Goal: Find specific page/section: Find specific page/section

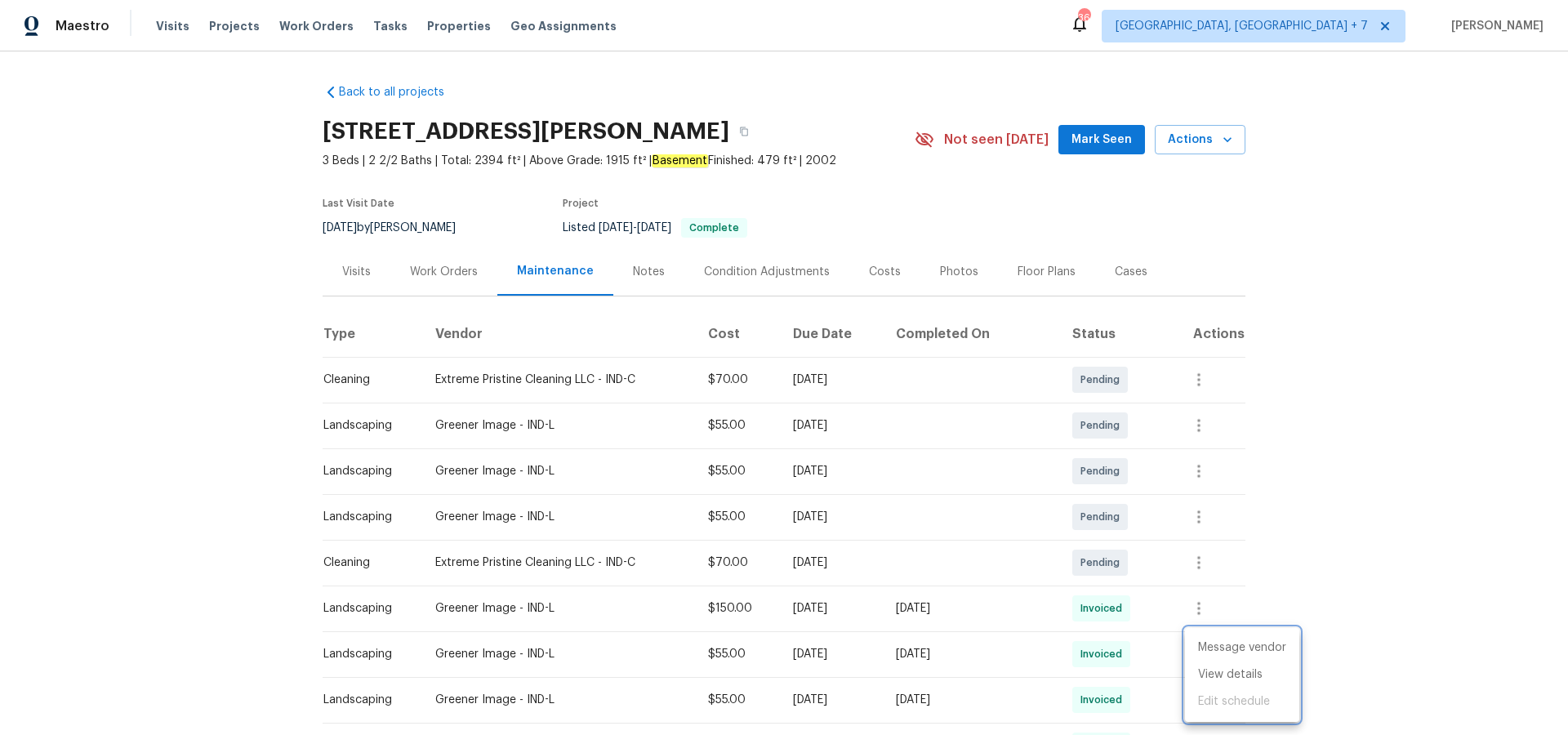
click at [238, 25] on div at bounding box center [784, 368] width 1568 height 735
click at [230, 27] on span "Projects" at bounding box center [234, 26] width 51 height 17
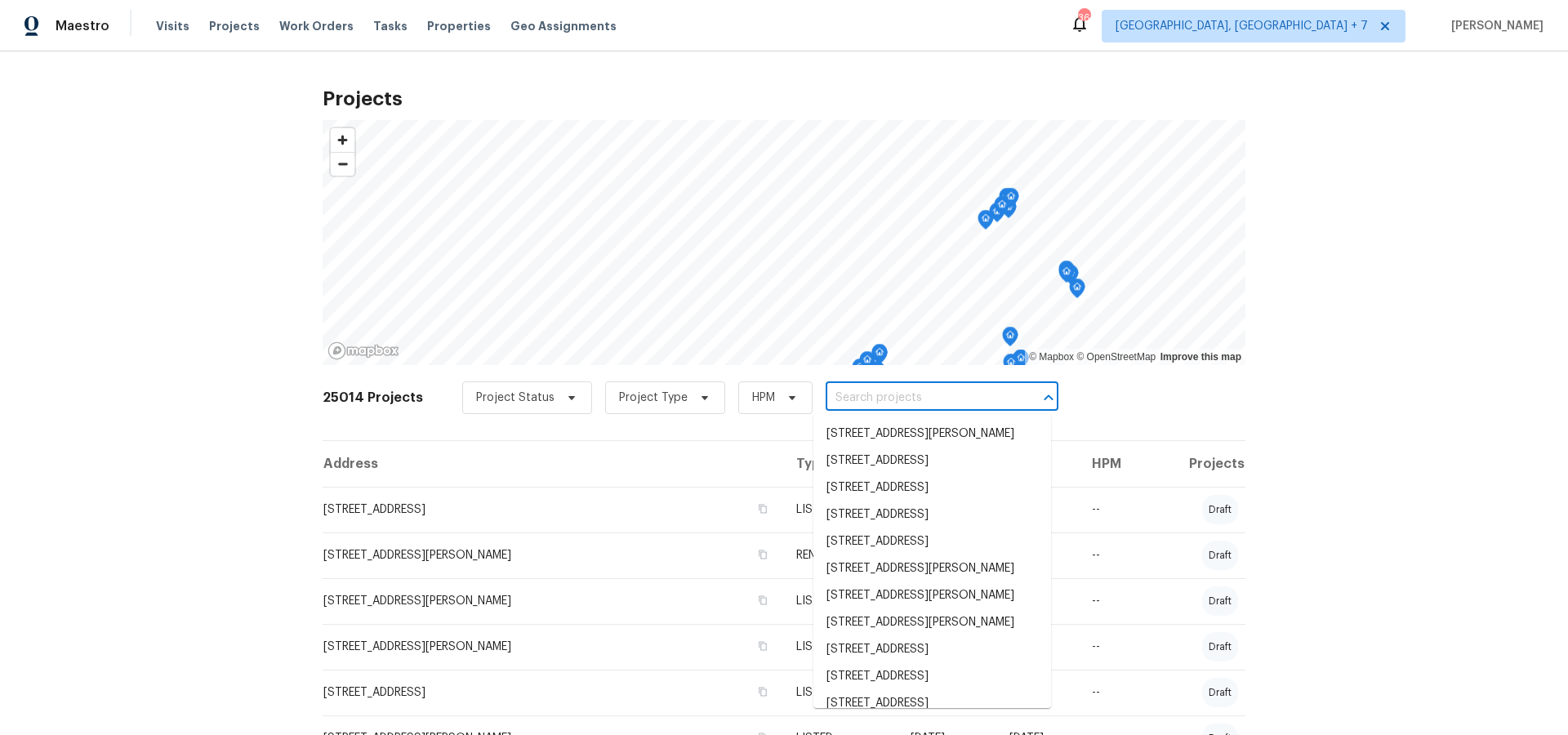
click at [853, 392] on input "text" at bounding box center [919, 397] width 187 height 25
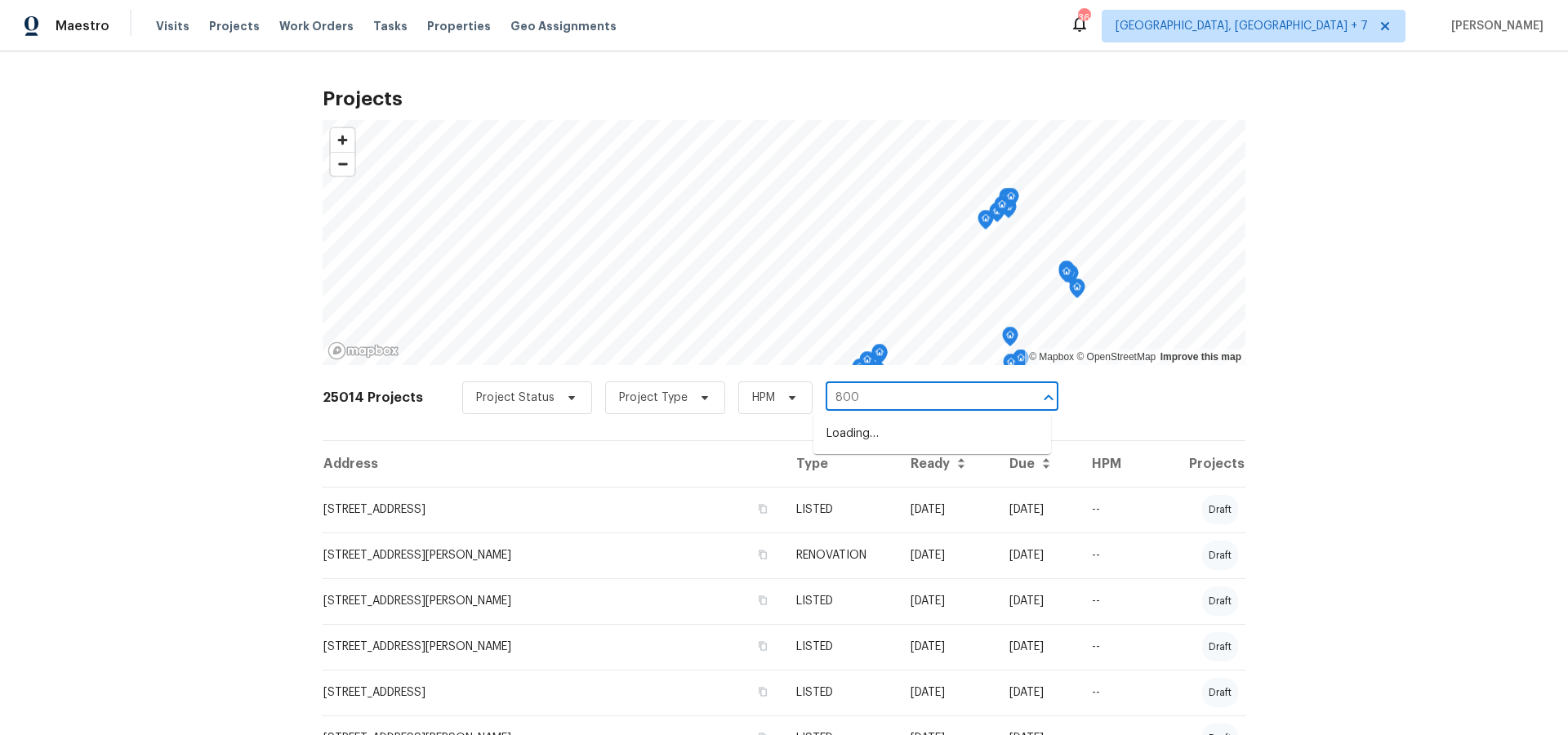
type input "8000"
click at [864, 496] on span "[STREET_ADDRESS]" at bounding box center [896, 488] width 140 height 18
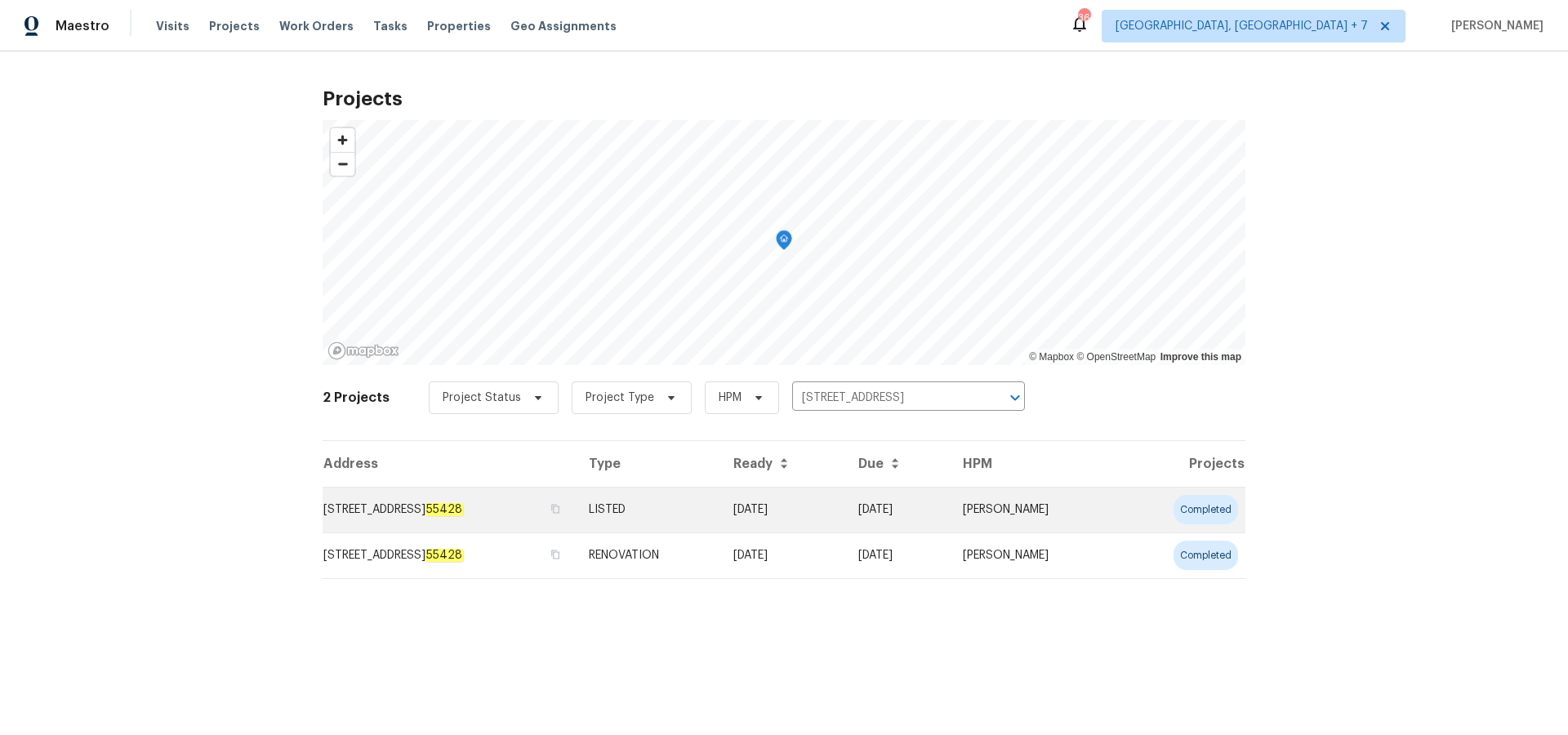
click at [420, 505] on td "[STREET_ADDRESS]" at bounding box center [450, 509] width 254 height 45
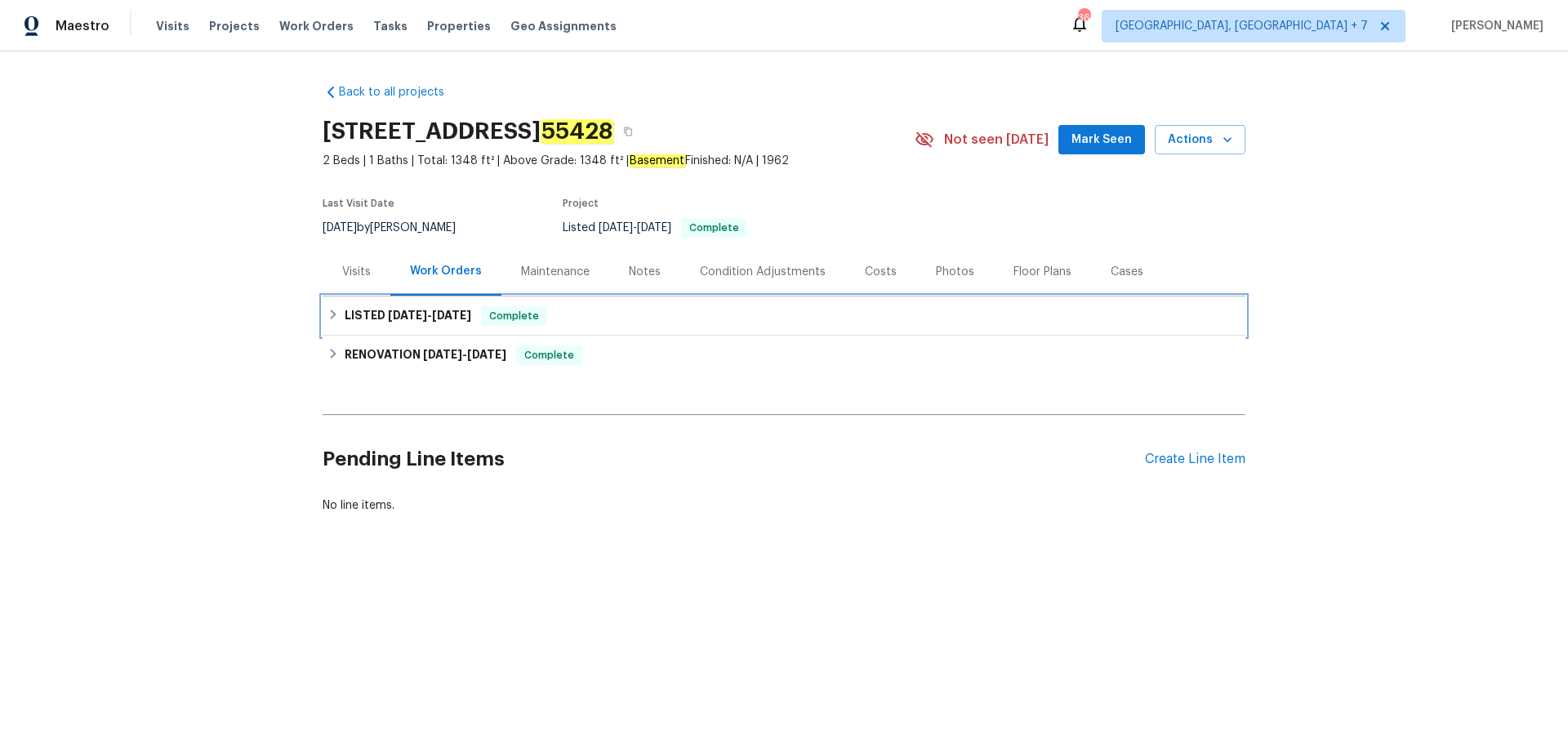
click at [380, 318] on h6 "LISTED [DATE] - [DATE]" at bounding box center [407, 316] width 127 height 19
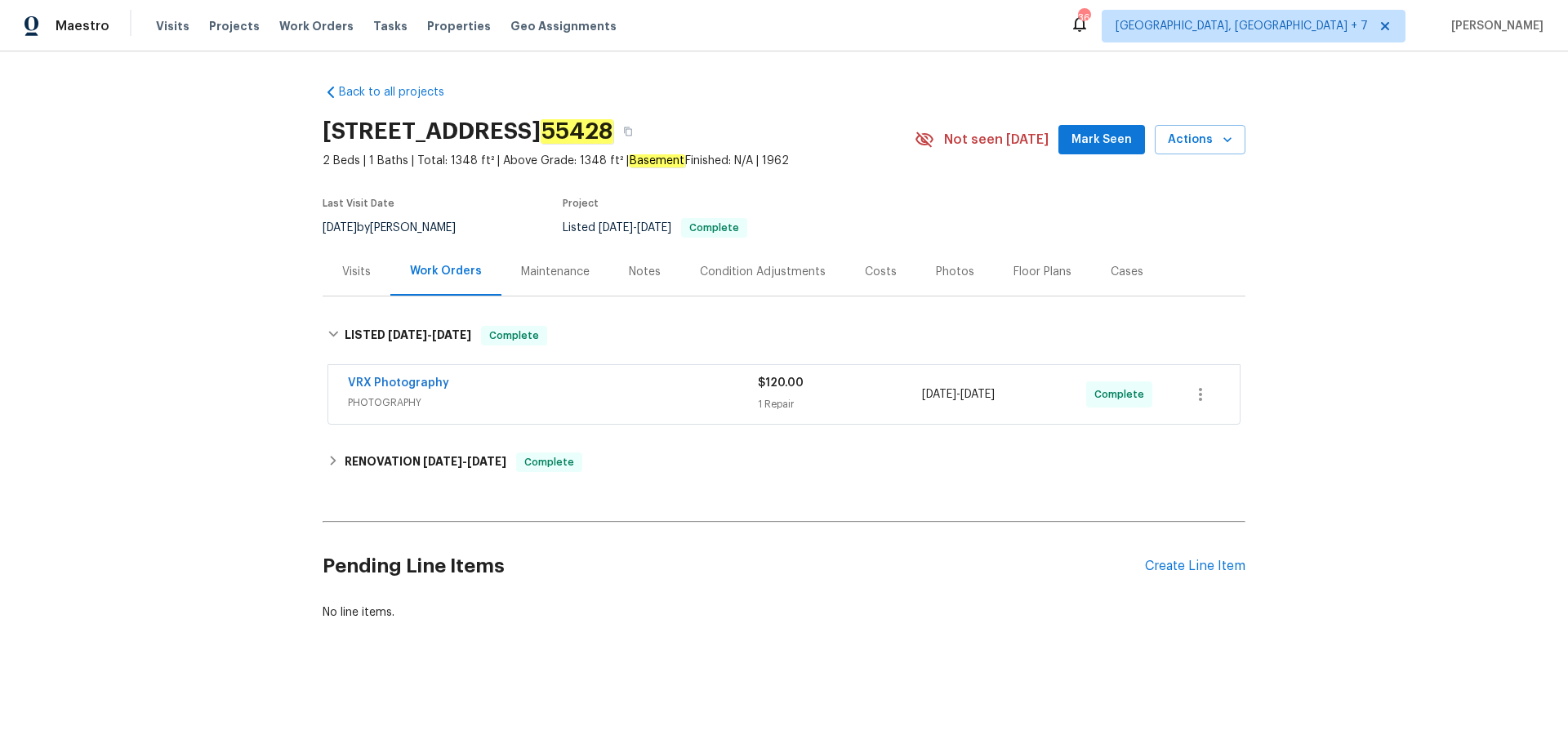
click at [1126, 275] on div "Cases" at bounding box center [1126, 272] width 32 height 17
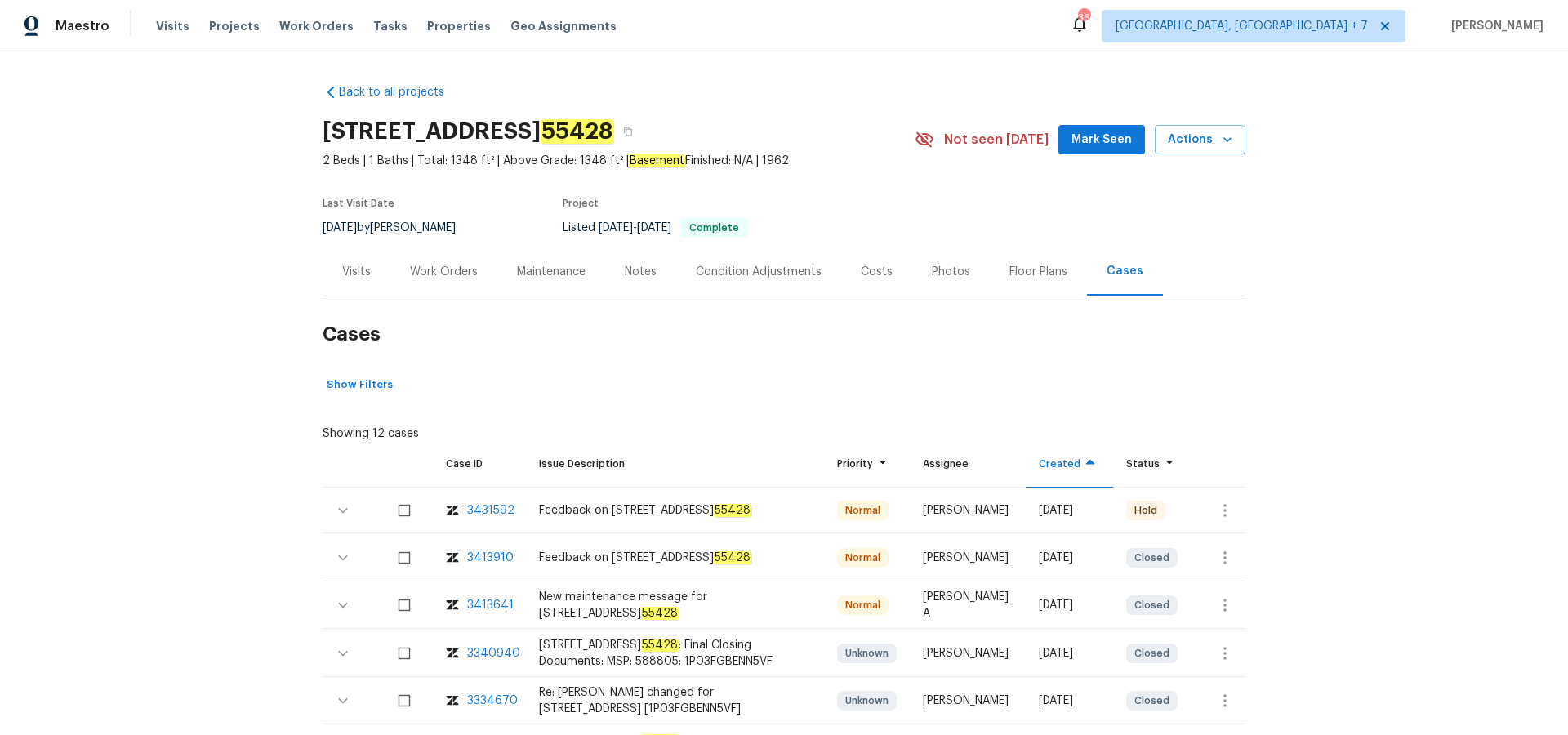
click at [494, 505] on div "3431592" at bounding box center [491, 511] width 47 height 17
click at [479, 506] on div "3431592" at bounding box center [491, 511] width 47 height 17
click at [209, 25] on span "Projects" at bounding box center [234, 26] width 51 height 17
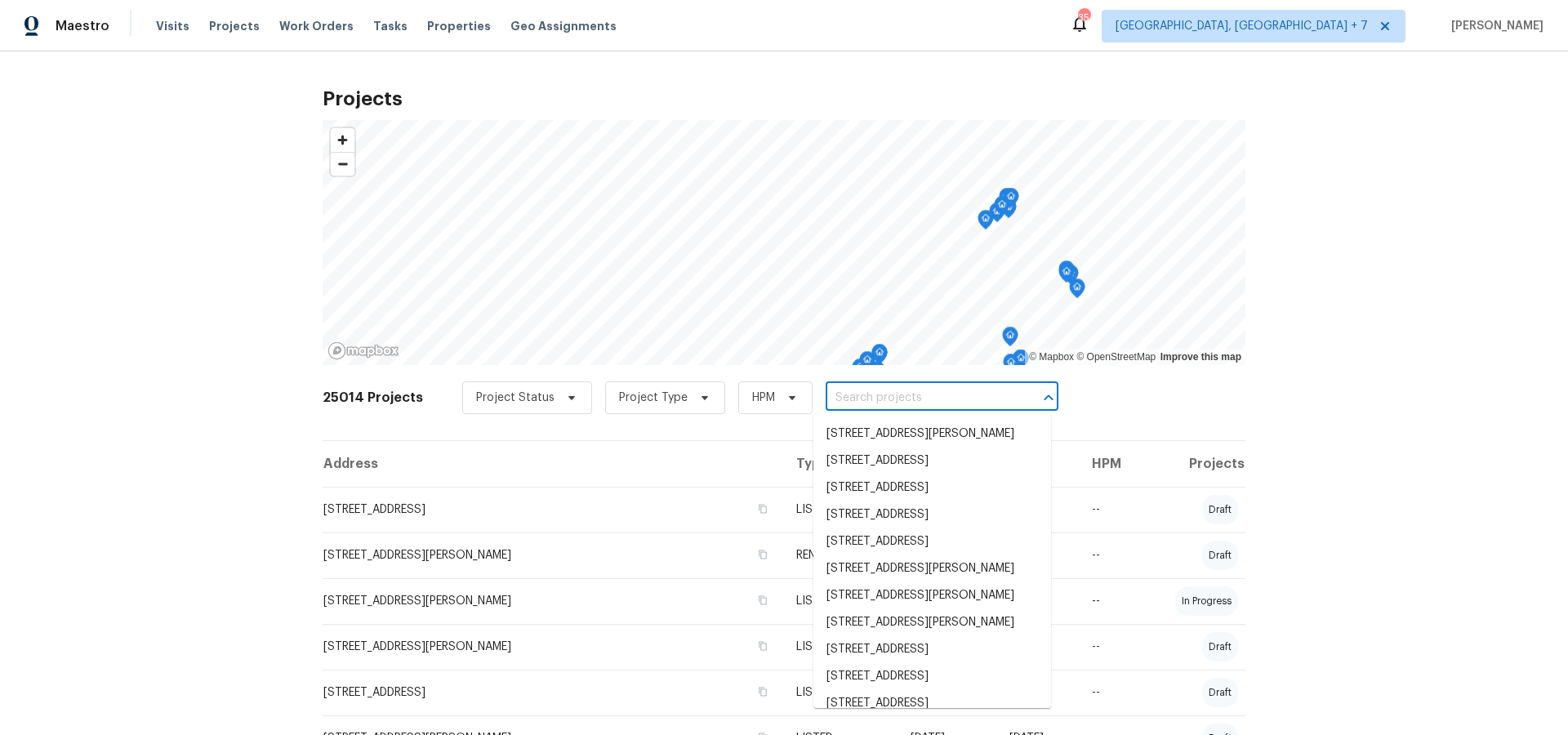
click at [886, 396] on input "text" at bounding box center [919, 397] width 187 height 25
type input "206 w"
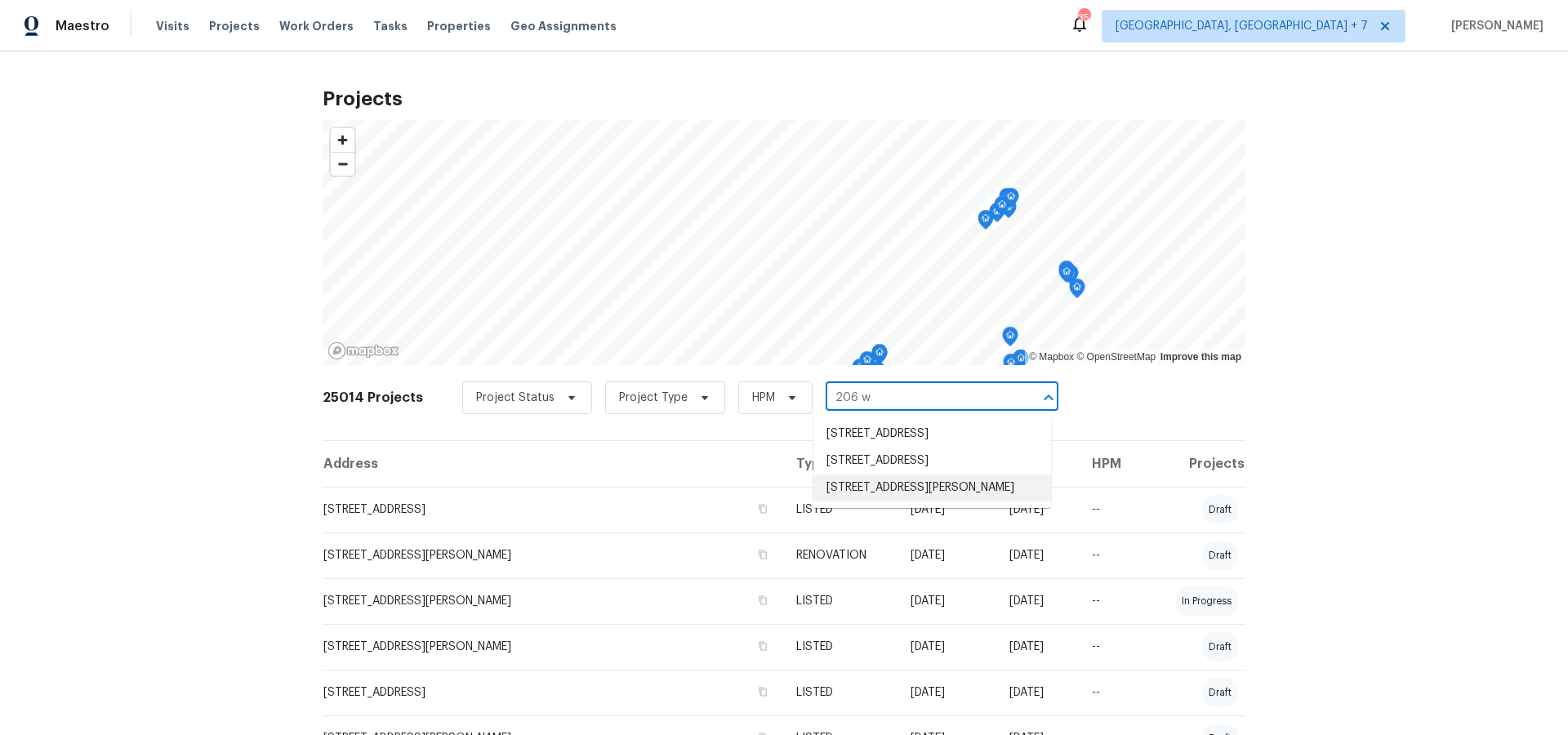
click at [876, 502] on li "[STREET_ADDRESS][PERSON_NAME]" at bounding box center [932, 488] width 238 height 27
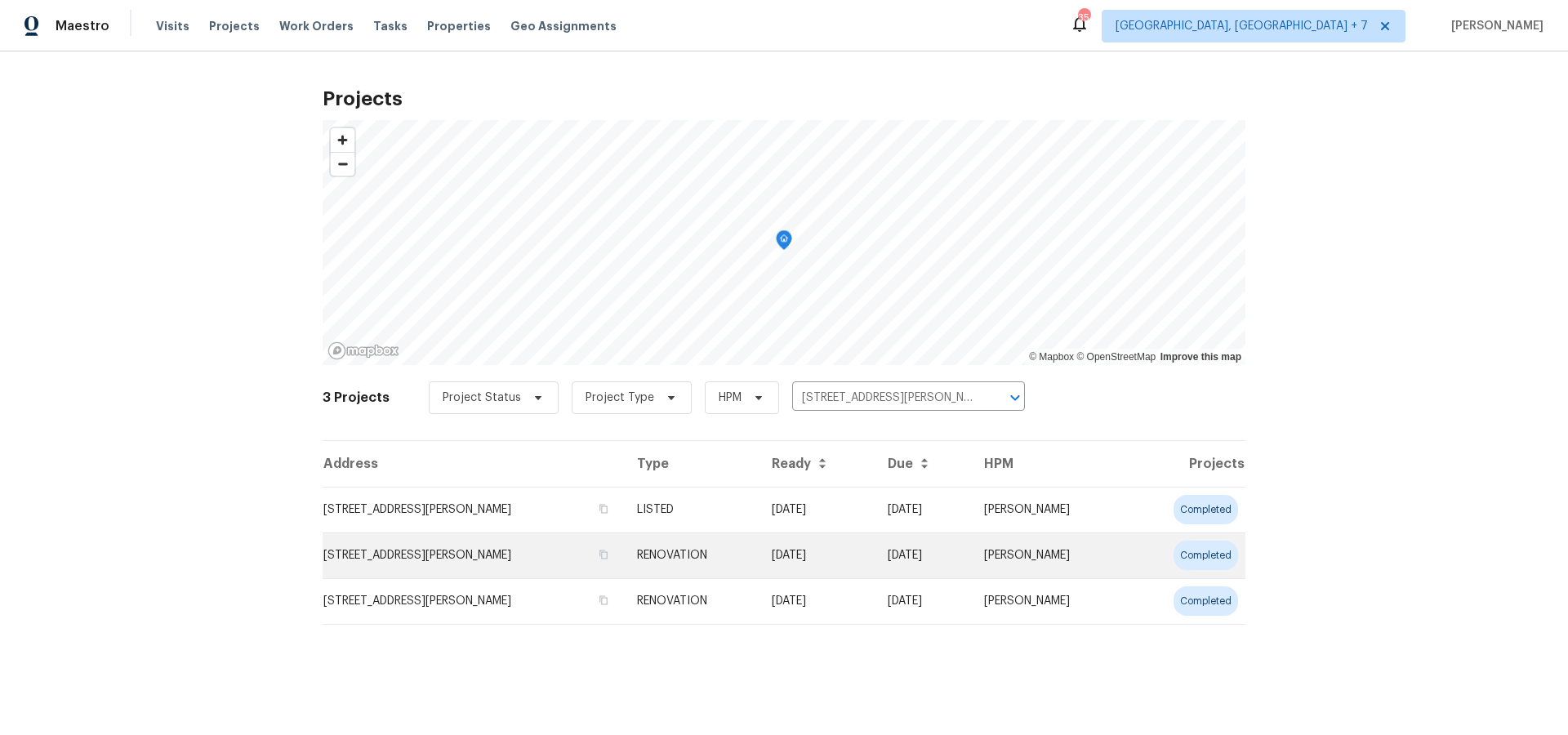
click at [461, 553] on td "[STREET_ADDRESS][PERSON_NAME]" at bounding box center [474, 554] width 302 height 45
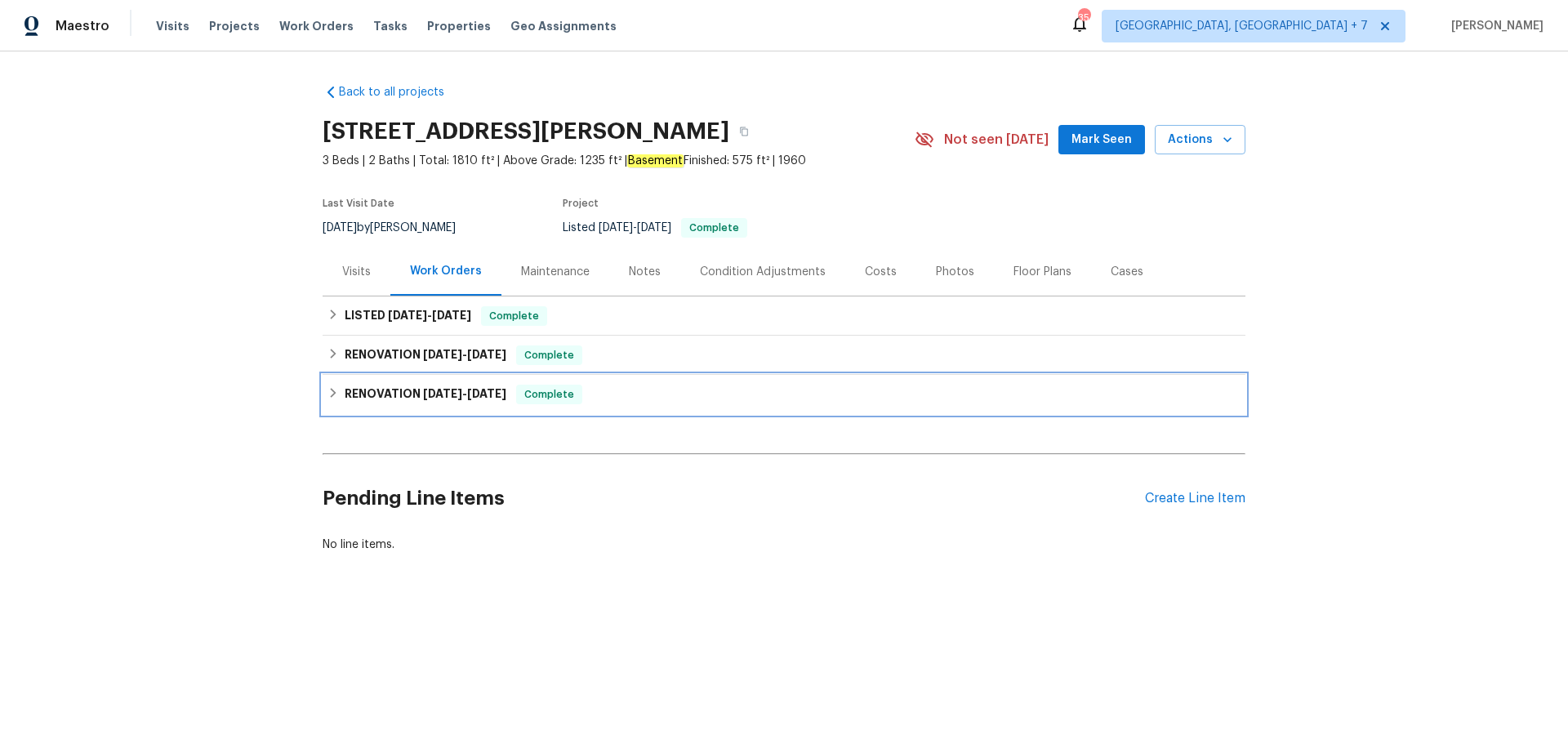
click at [478, 396] on span "[DATE]" at bounding box center [487, 393] width 39 height 11
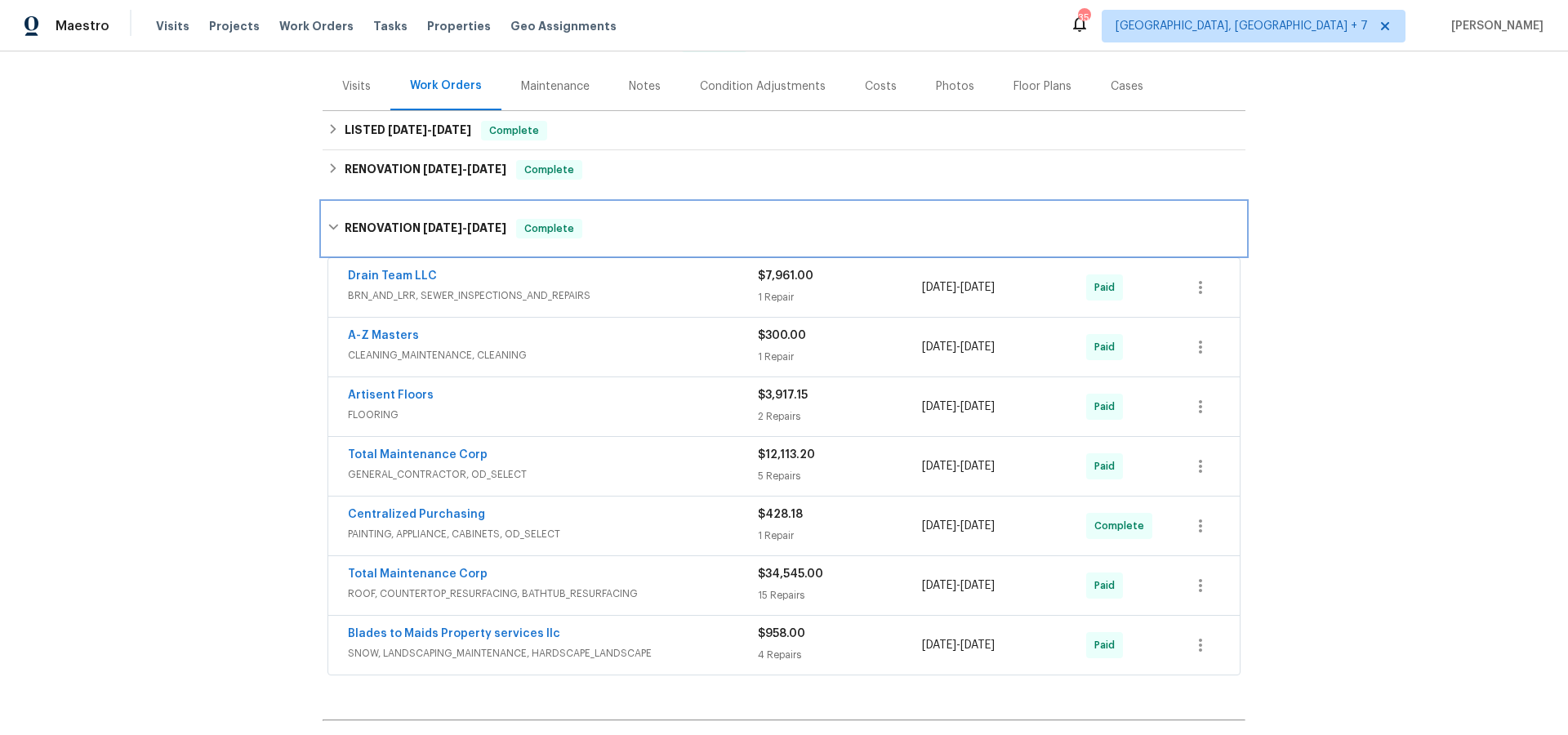
scroll to position [188, 0]
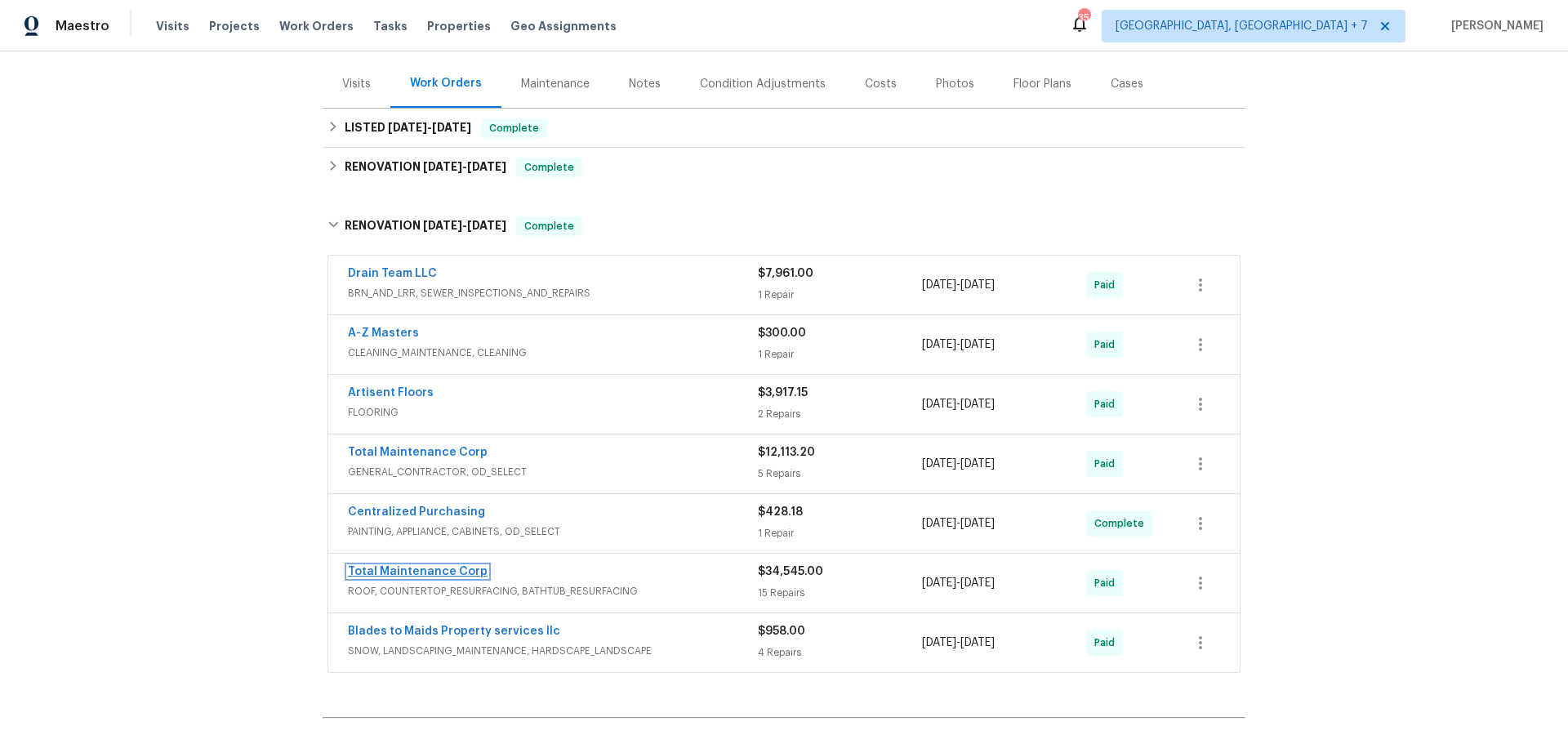
click at [432, 571] on link "Total Maintenance Corp" at bounding box center [417, 571] width 140 height 11
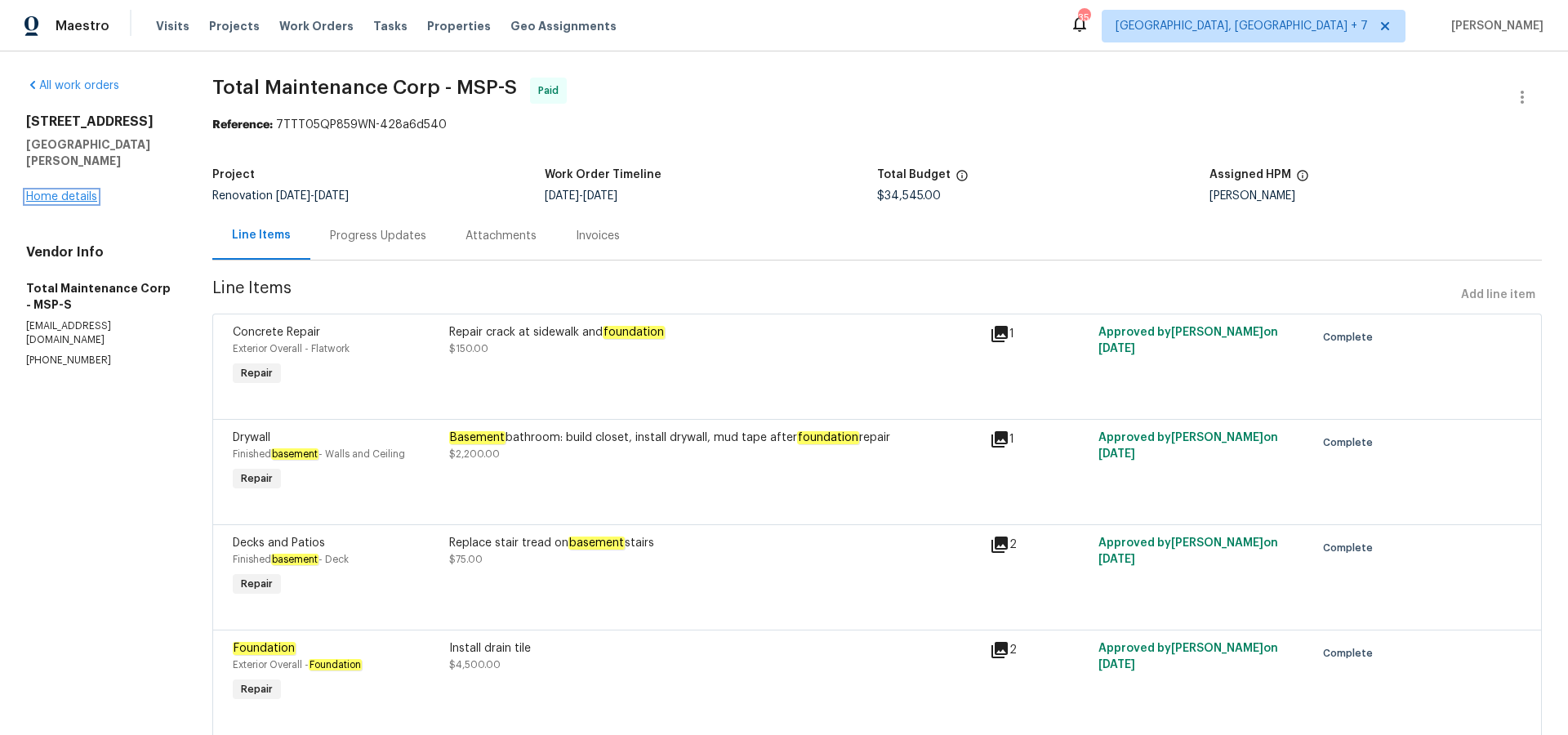
click at [68, 191] on link "Home details" at bounding box center [61, 196] width 71 height 11
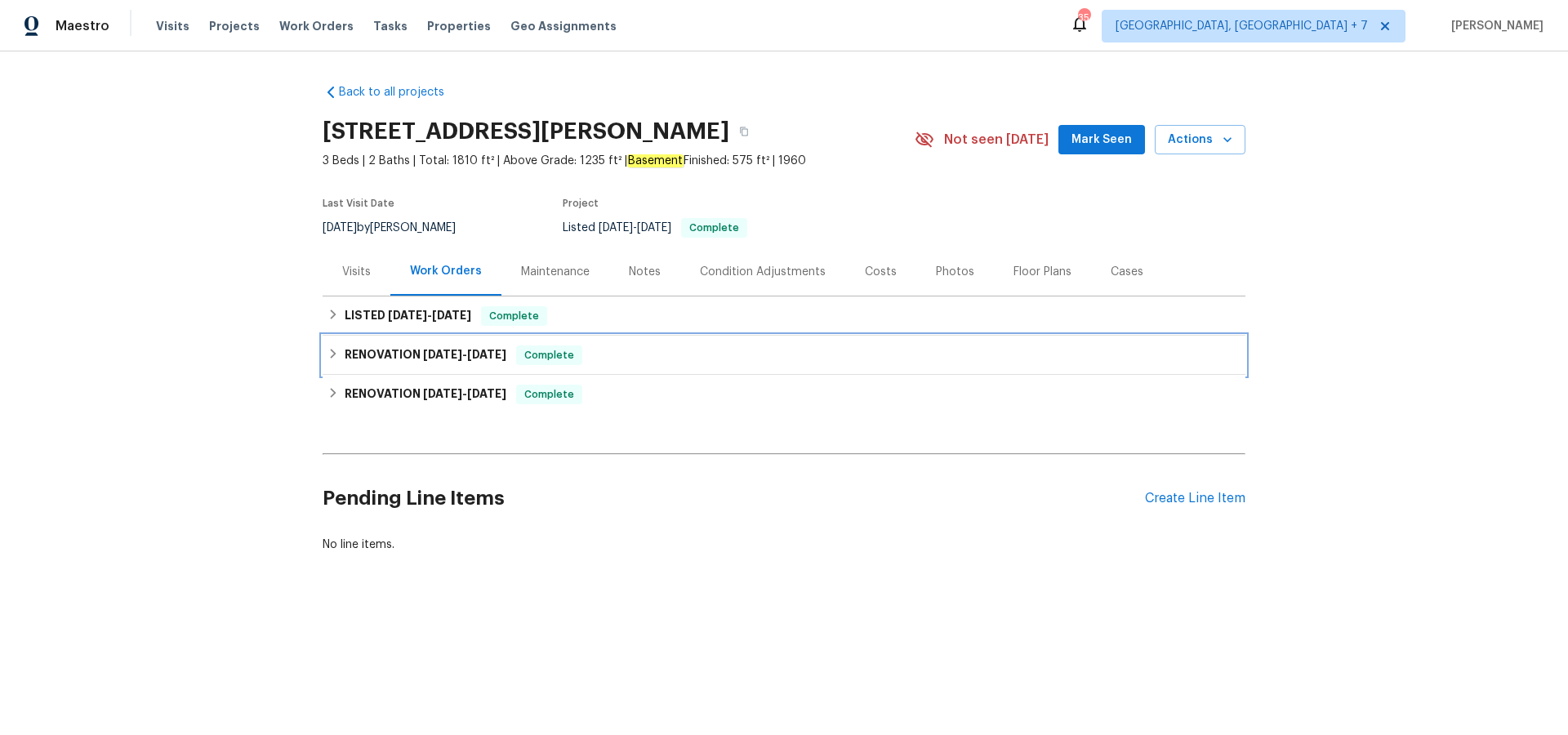
click at [459, 357] on span "[DATE]" at bounding box center [442, 355] width 39 height 11
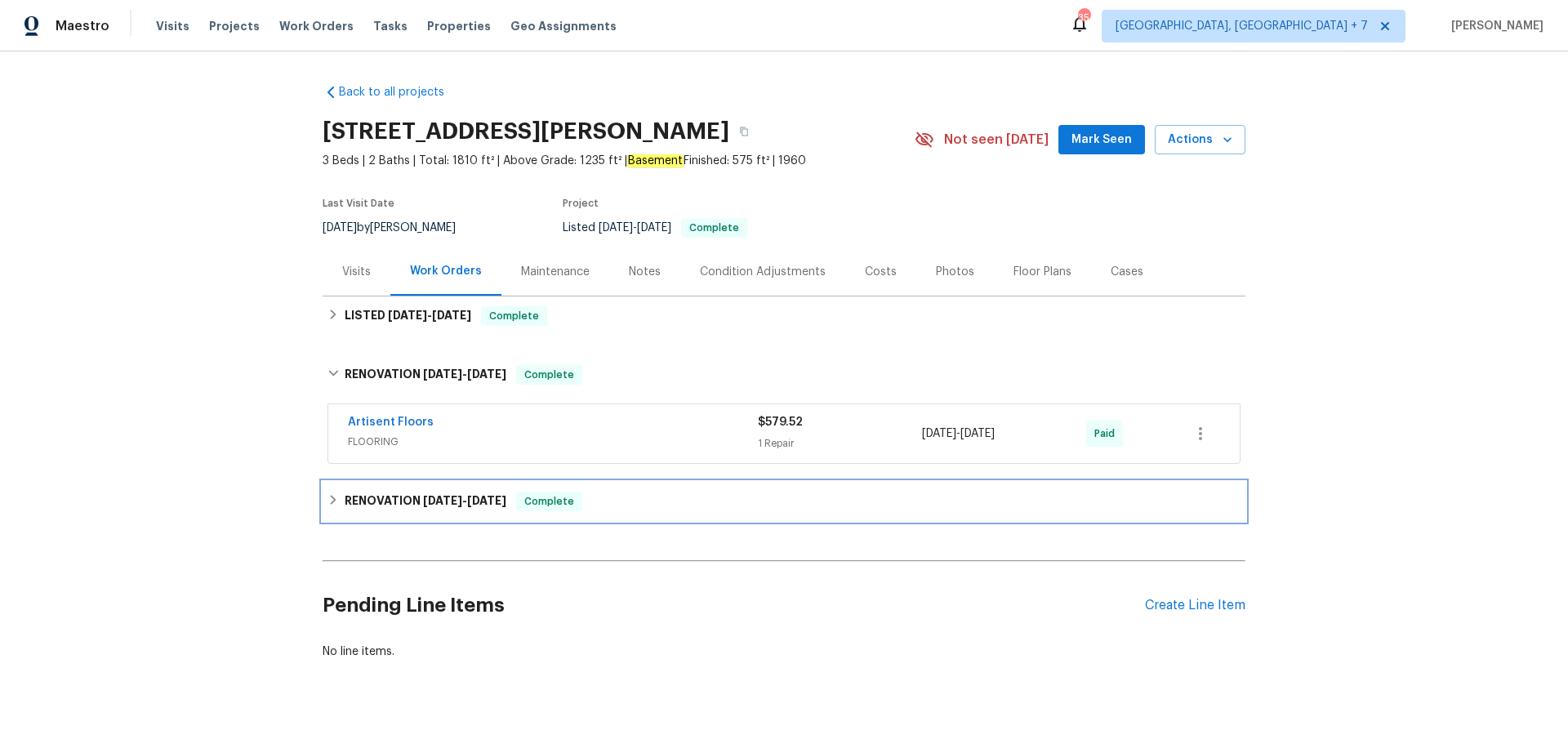
click at [413, 504] on h6 "RENOVATION [DATE] - [DATE]" at bounding box center [425, 501] width 162 height 19
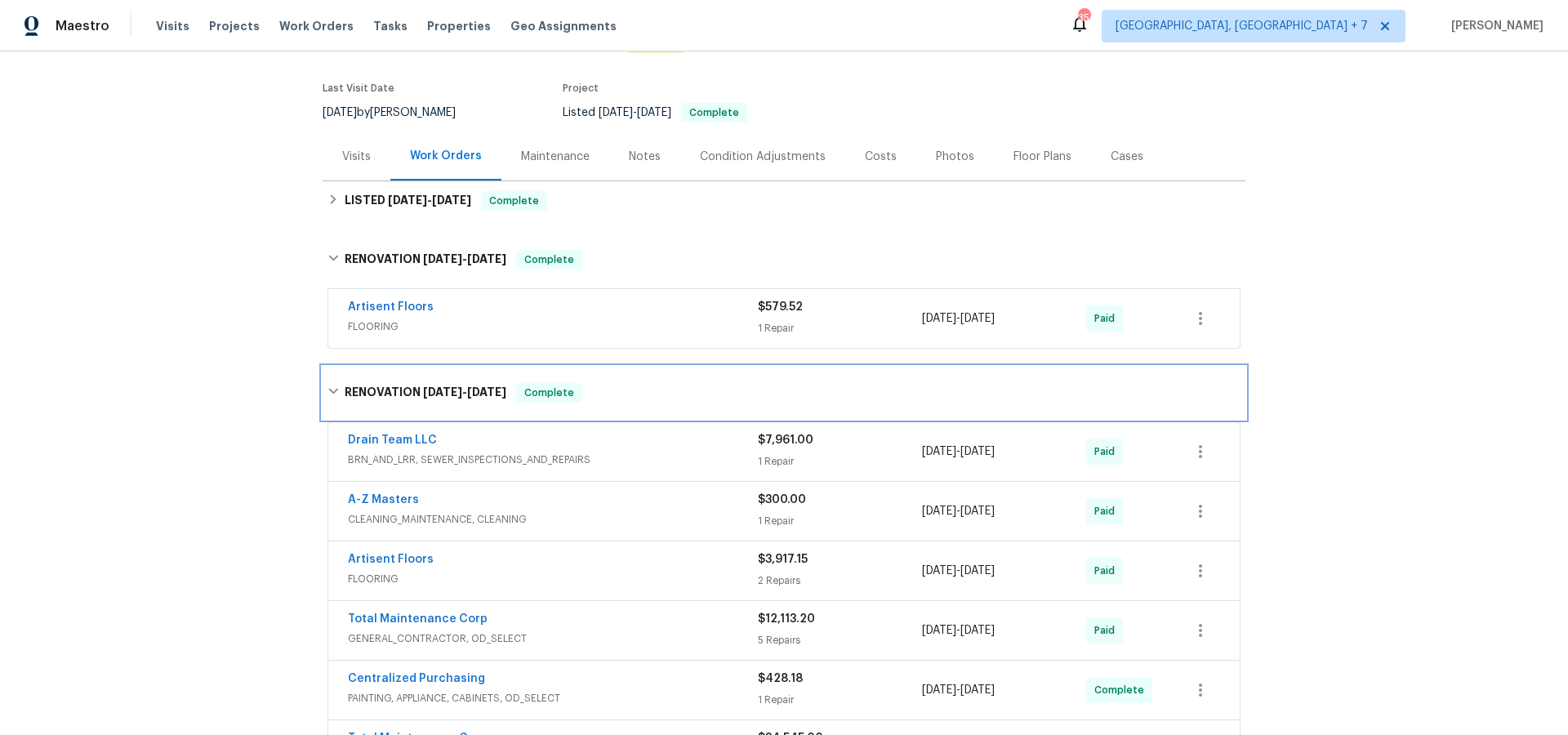
scroll to position [124, 0]
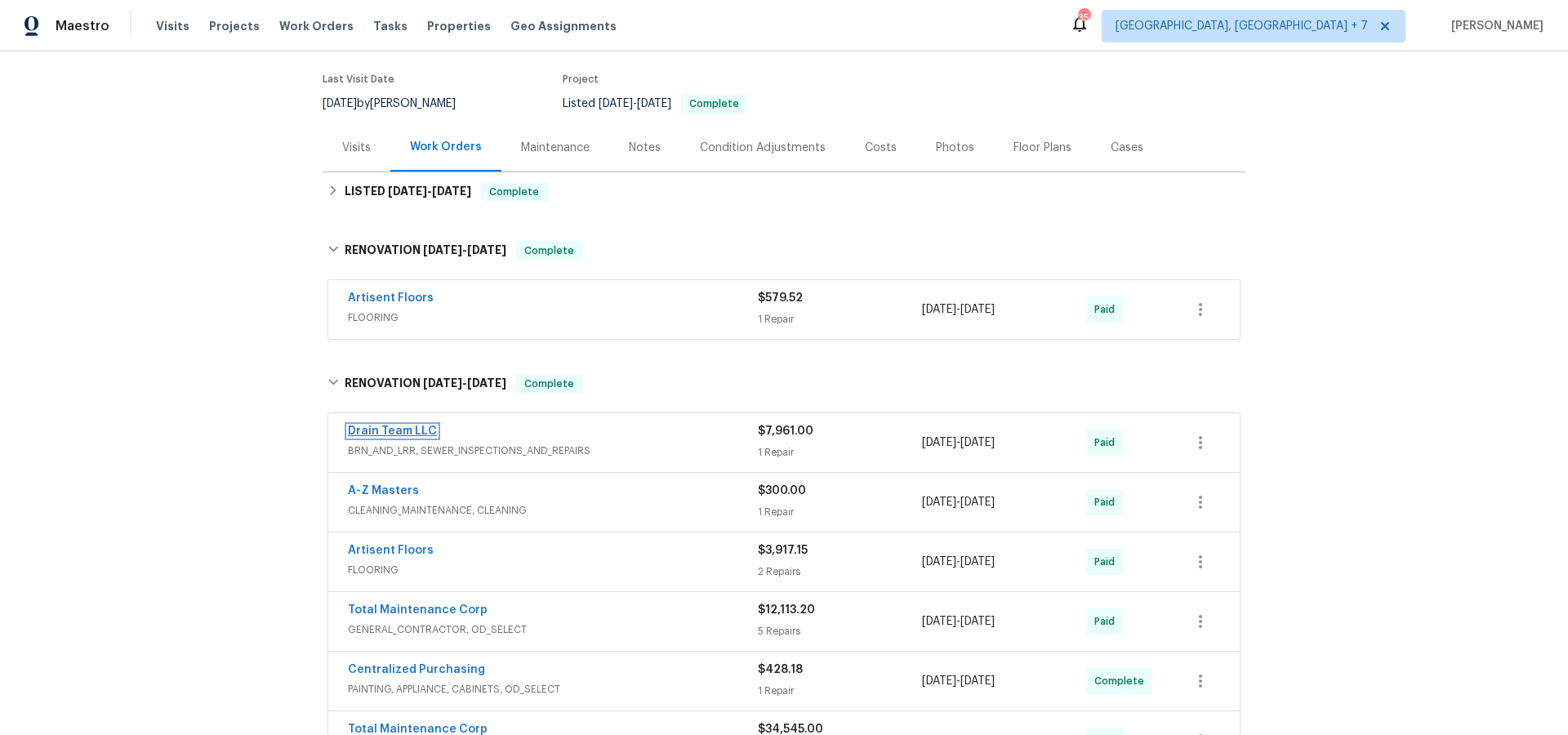
click at [413, 429] on link "Drain Team LLC" at bounding box center [392, 431] width 89 height 11
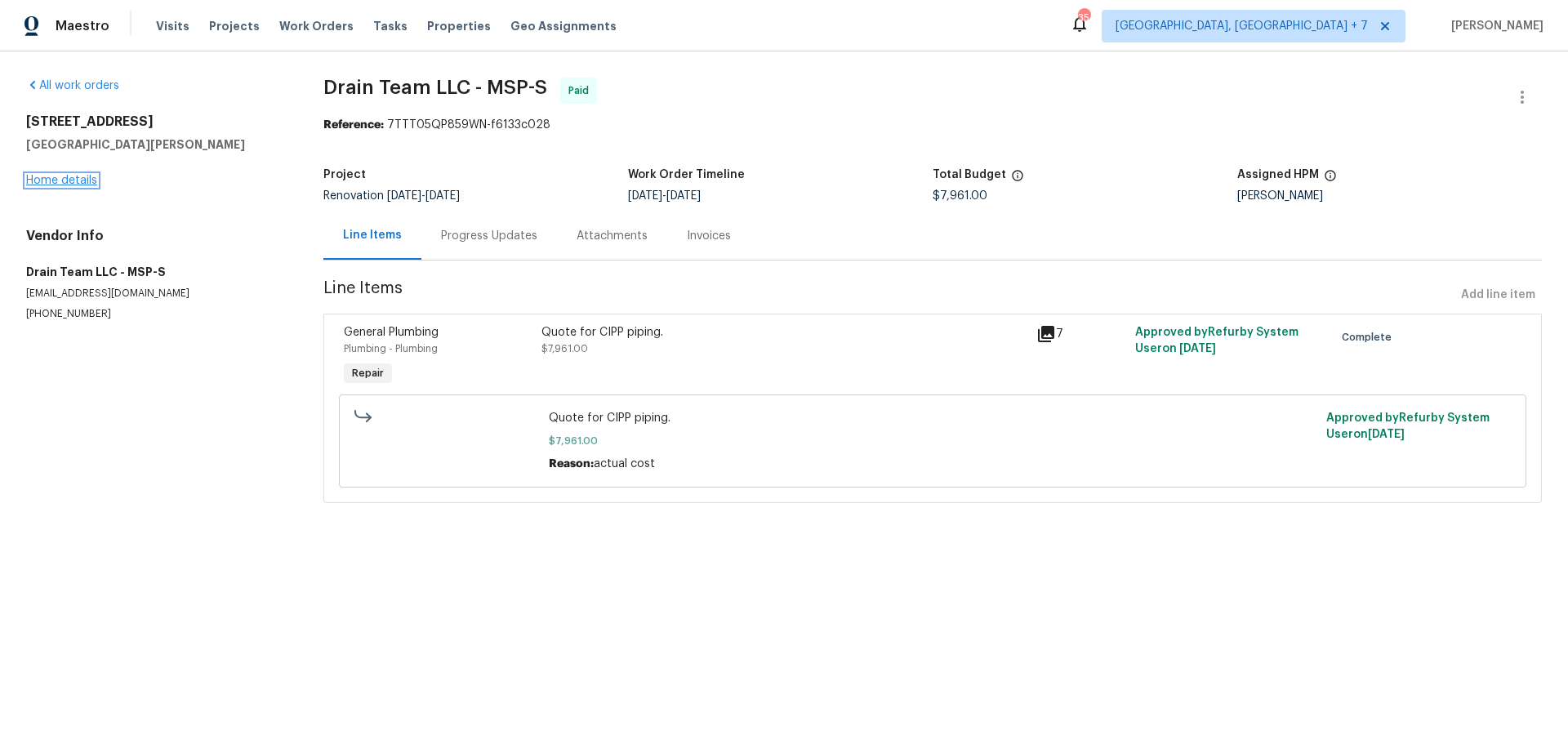
click at [76, 179] on link "Home details" at bounding box center [61, 181] width 71 height 11
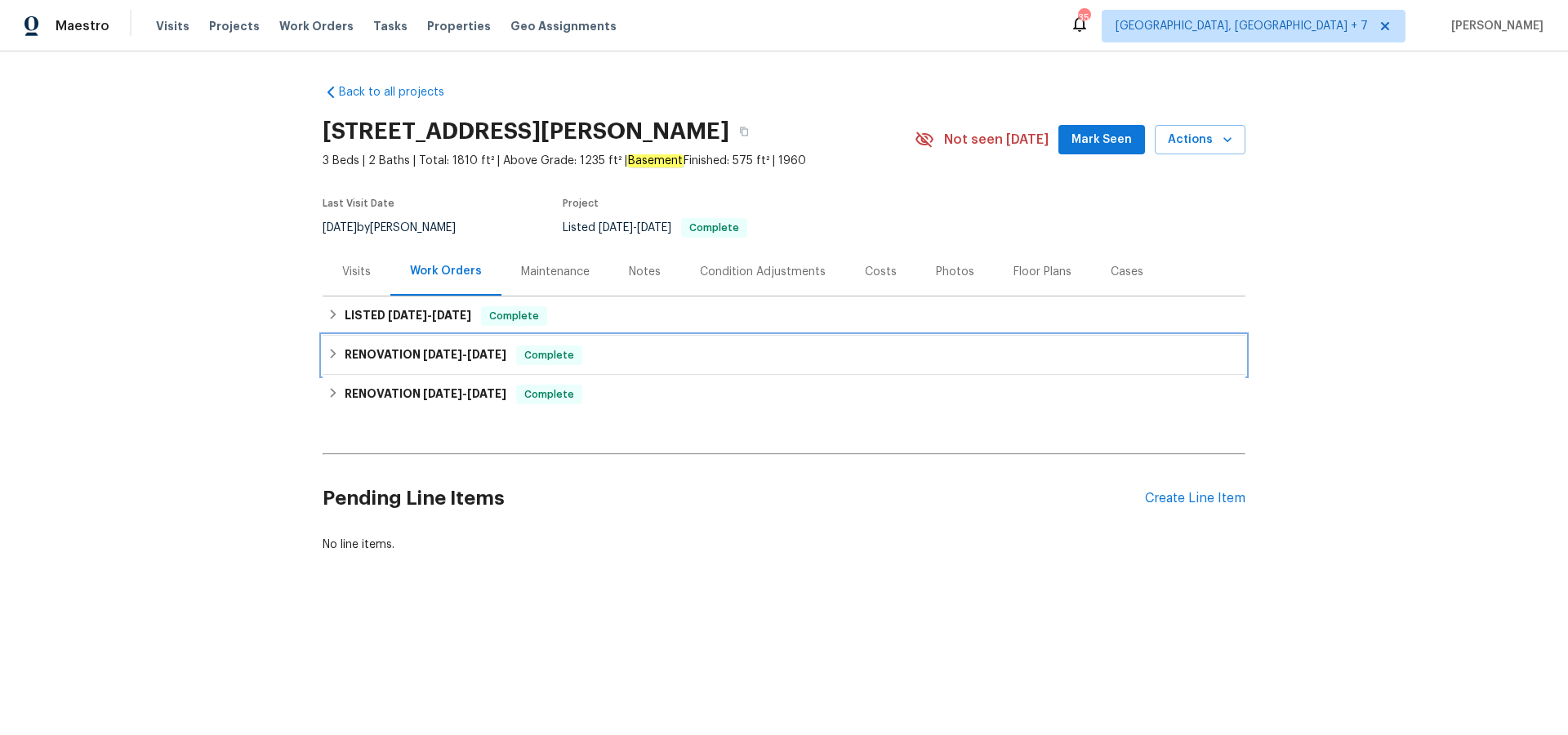
click at [413, 354] on h6 "RENOVATION [DATE] - [DATE]" at bounding box center [425, 355] width 162 height 19
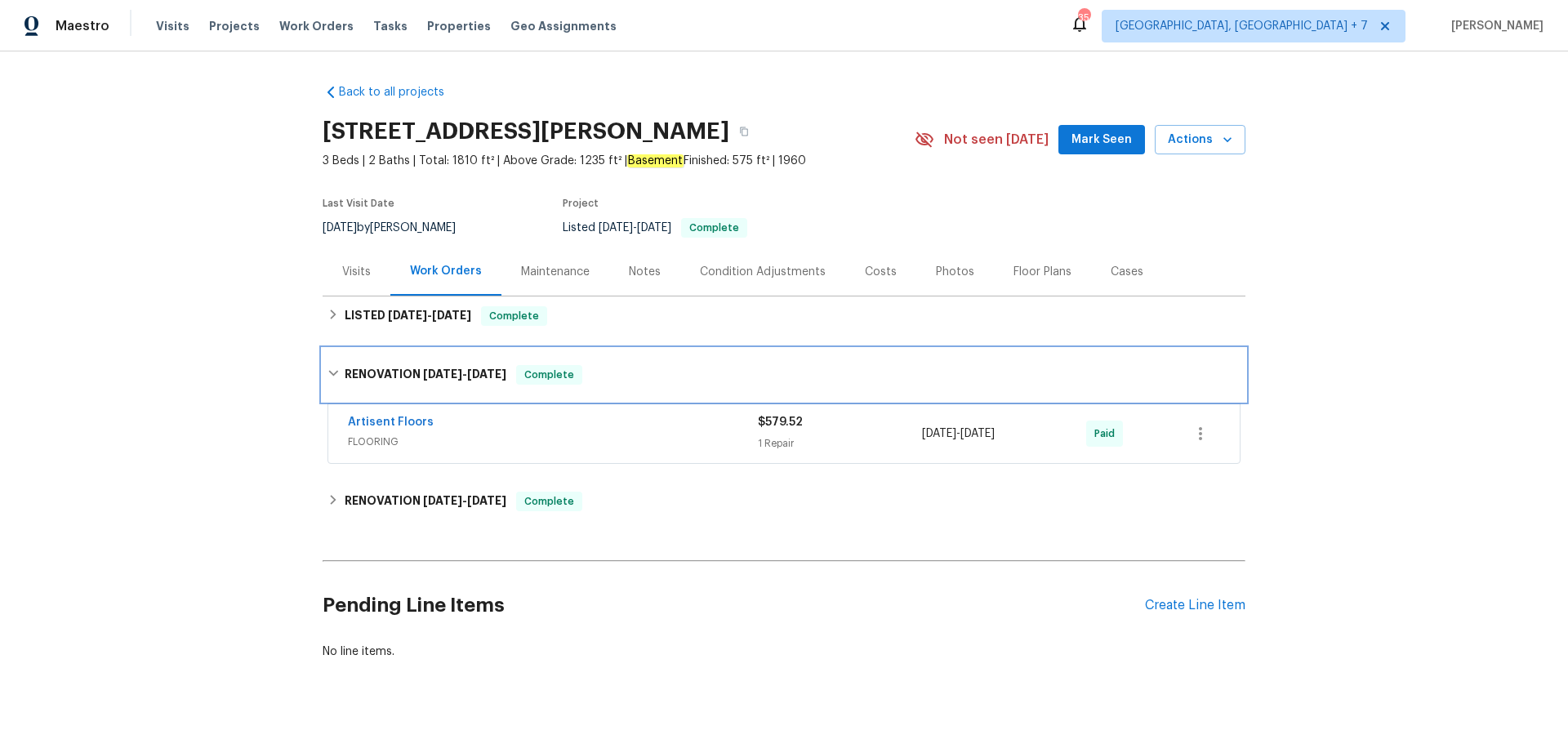
click at [411, 375] on h6 "RENOVATION [DATE] - [DATE]" at bounding box center [425, 374] width 162 height 19
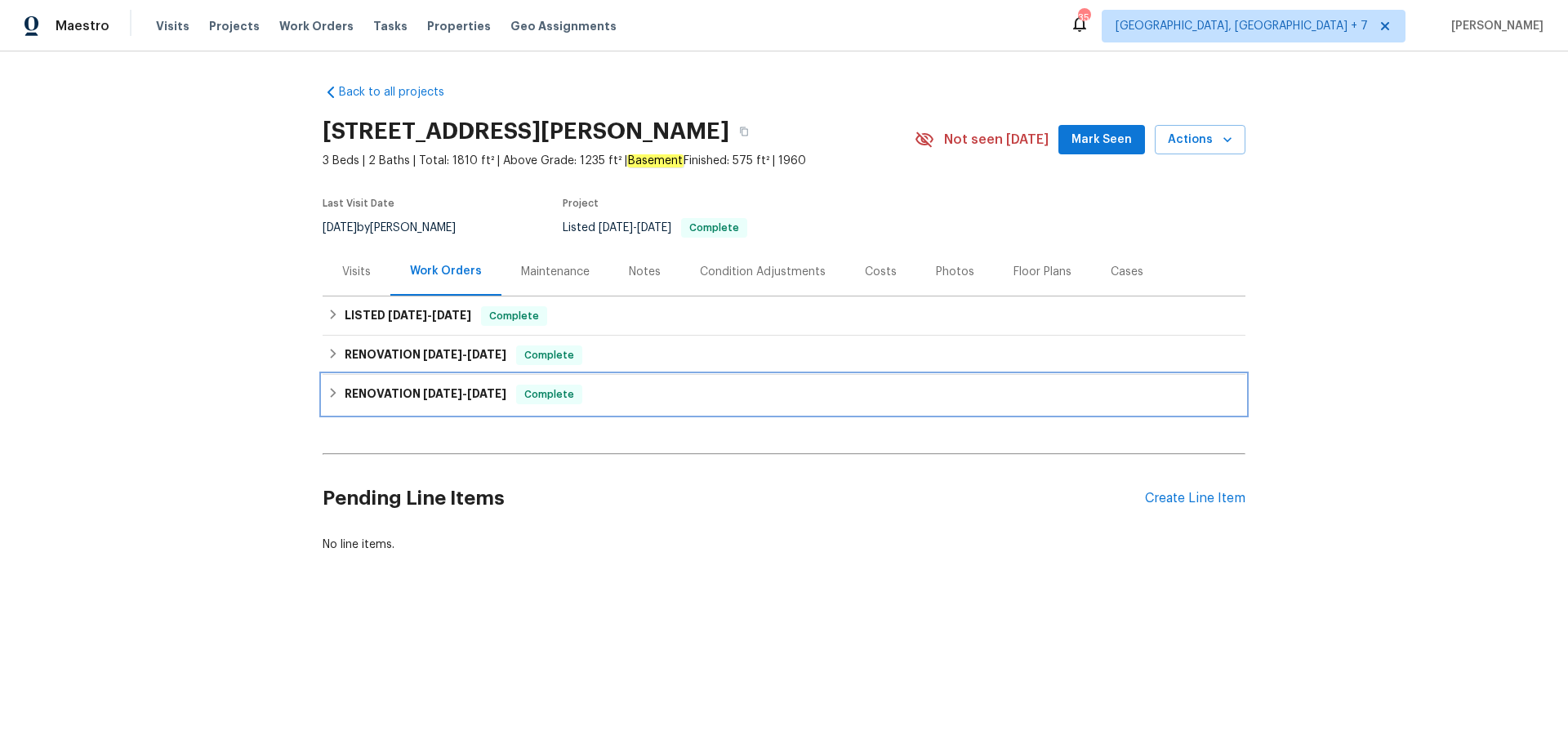
click at [418, 398] on h6 "RENOVATION [DATE] - [DATE]" at bounding box center [425, 394] width 162 height 19
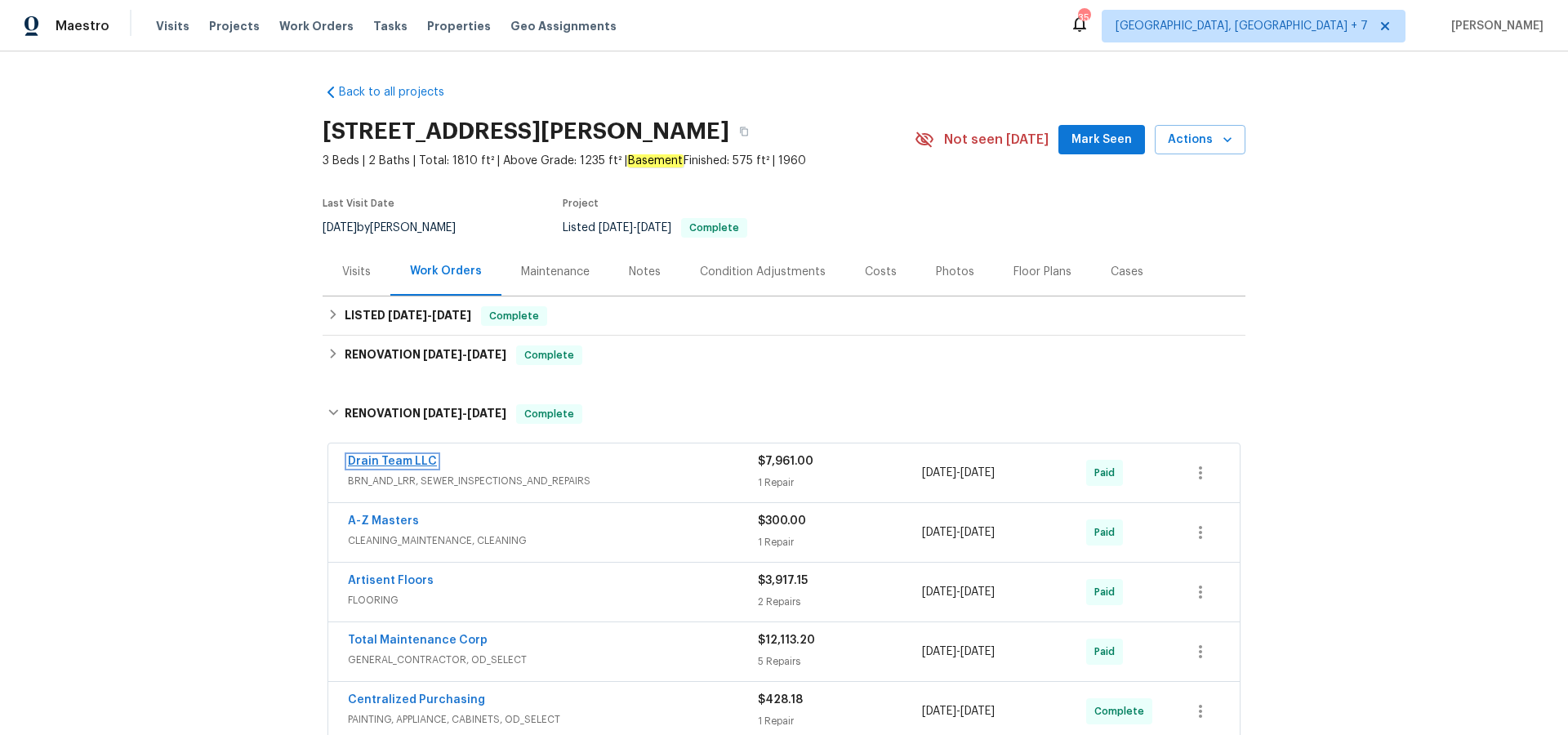
click at [393, 459] on link "Drain Team LLC" at bounding box center [392, 461] width 89 height 11
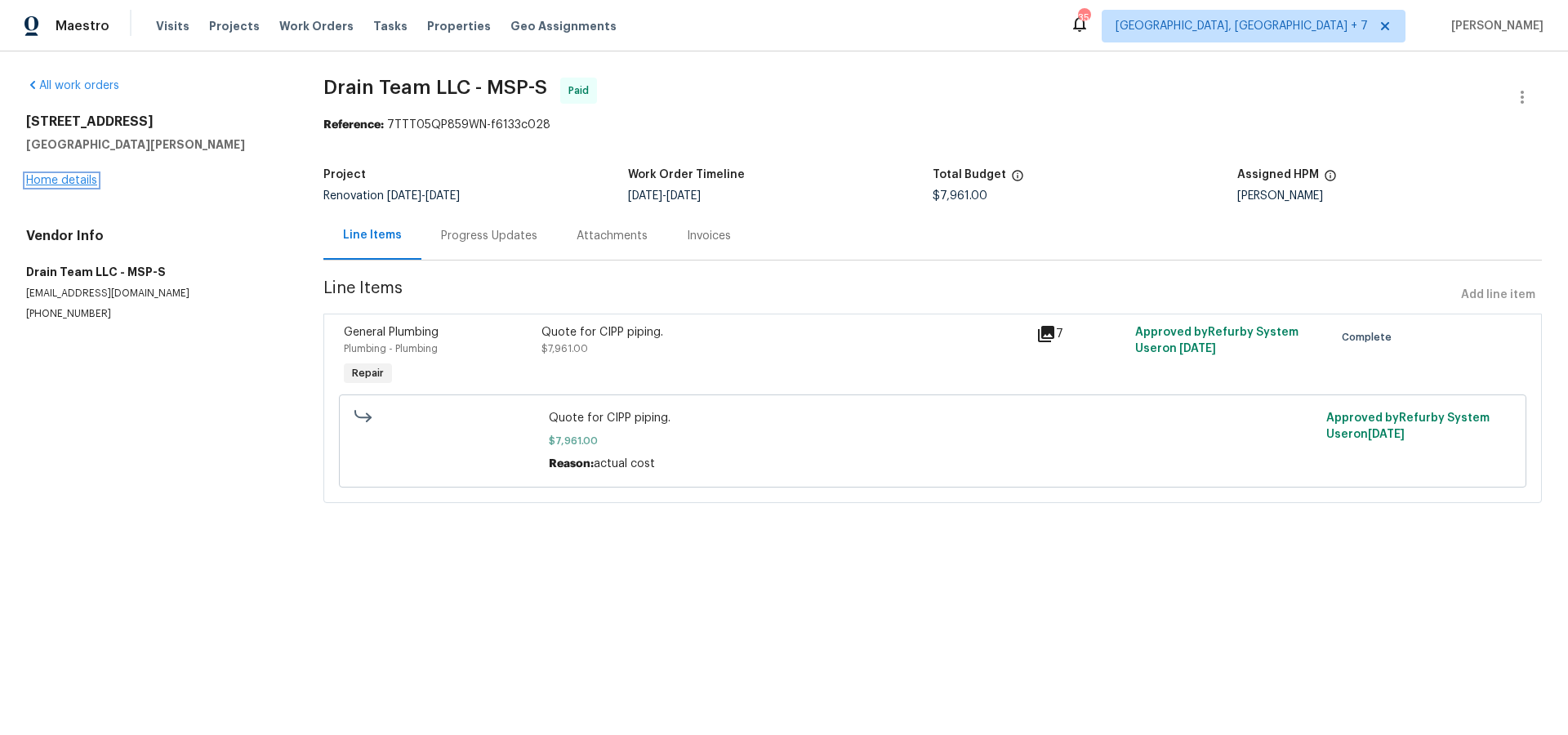
click at [65, 181] on link "Home details" at bounding box center [61, 181] width 71 height 11
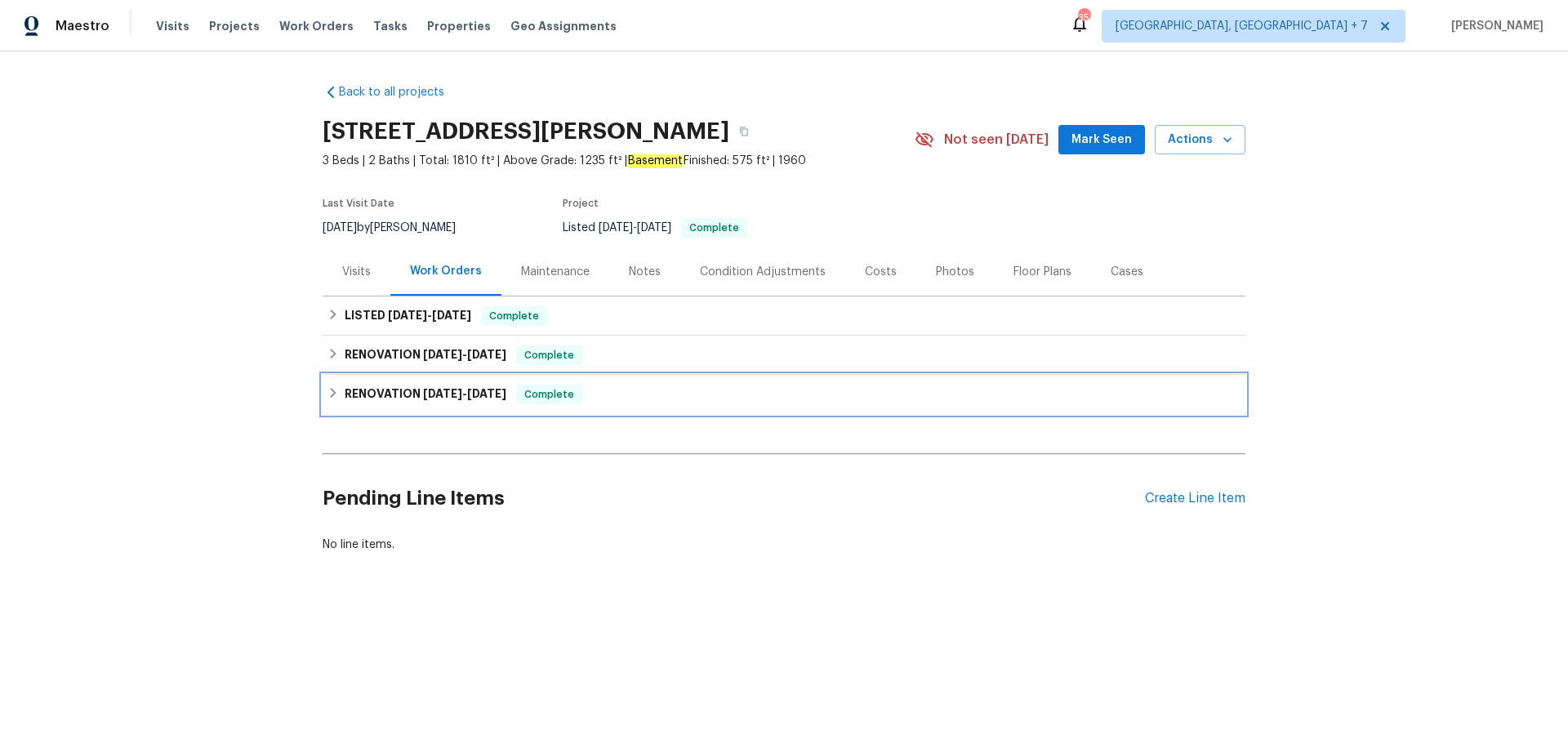
click at [485, 390] on span "[DATE]" at bounding box center [487, 393] width 39 height 11
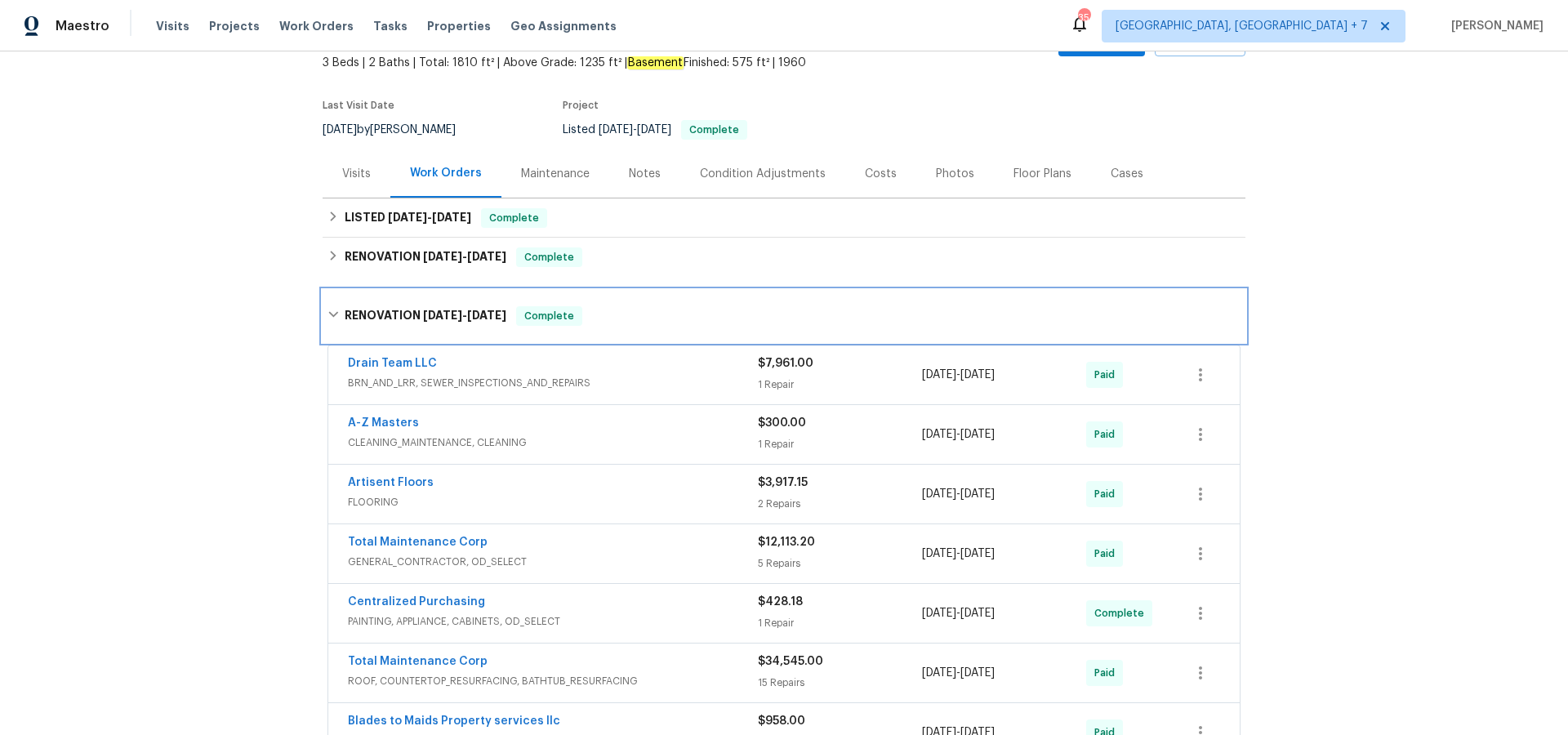
scroll to position [111, 0]
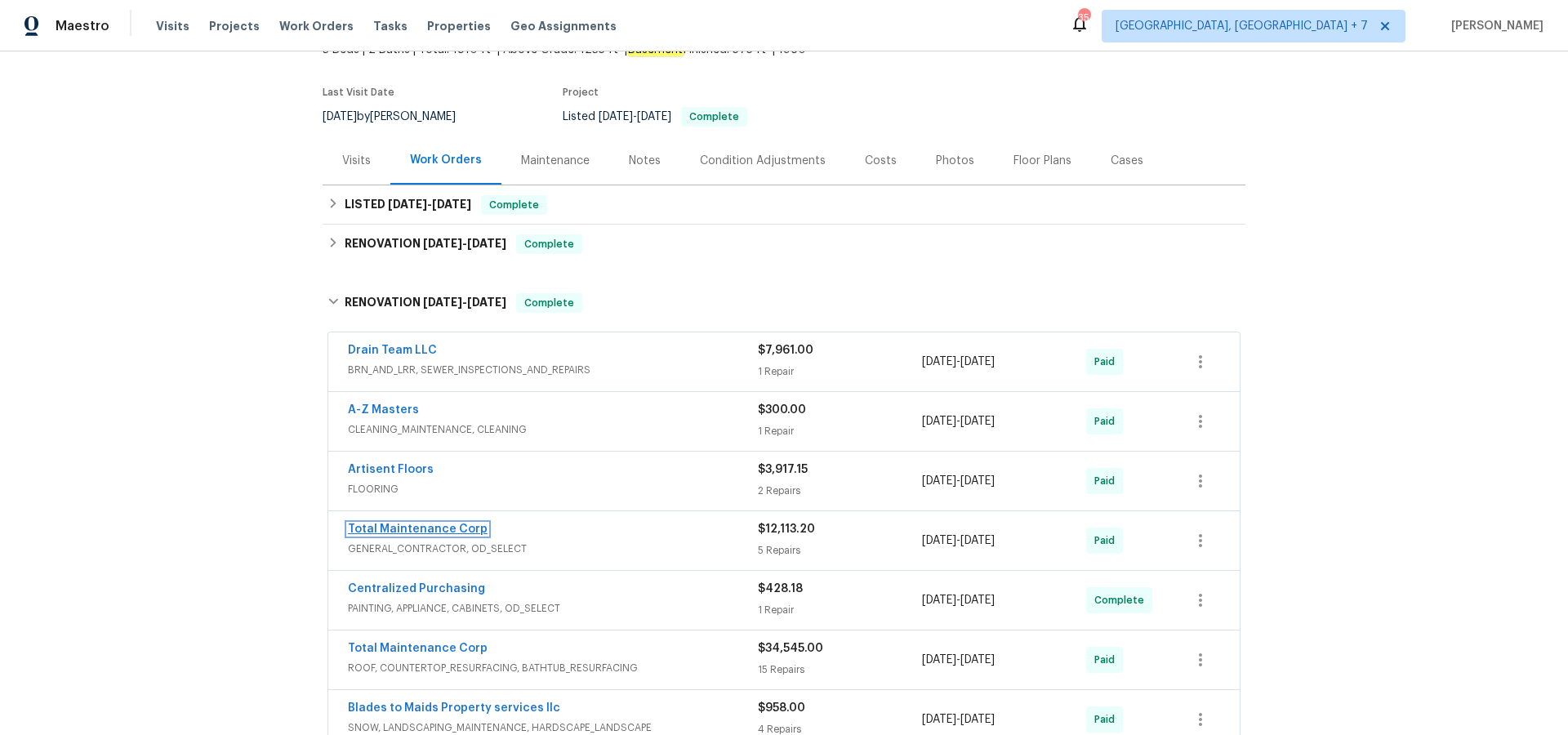
click at [455, 531] on link "Total Maintenance Corp" at bounding box center [417, 529] width 140 height 11
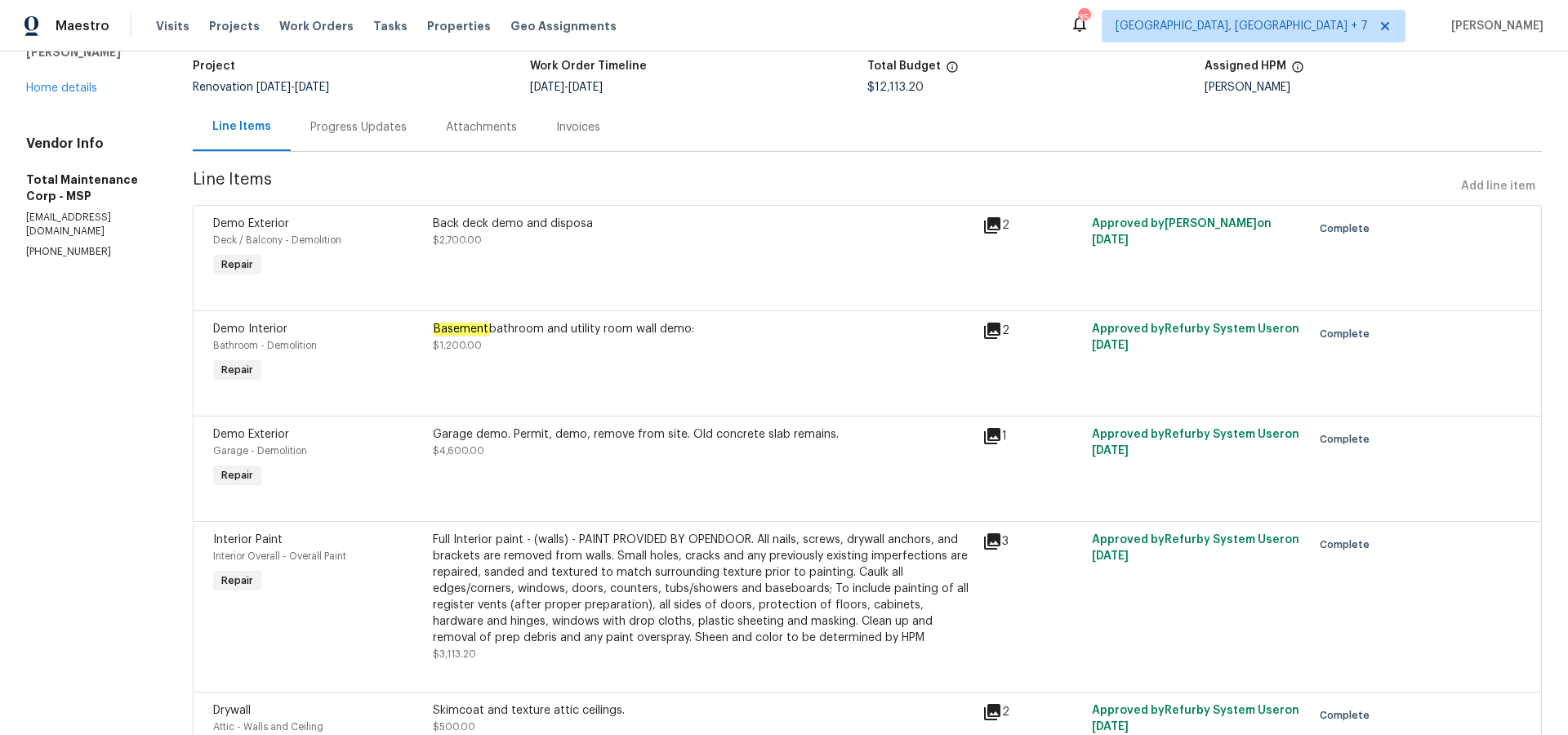
scroll to position [101, 0]
